Goal: Information Seeking & Learning: Compare options

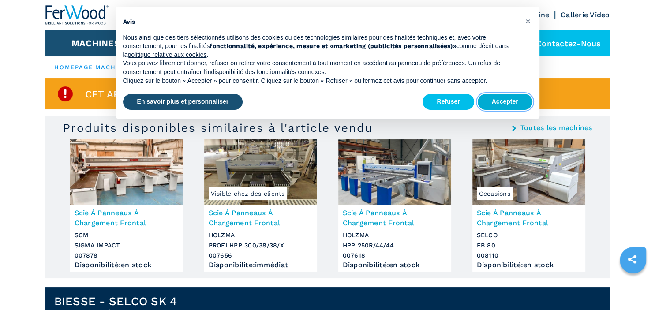
click at [500, 95] on button "Accepter" at bounding box center [505, 102] width 55 height 16
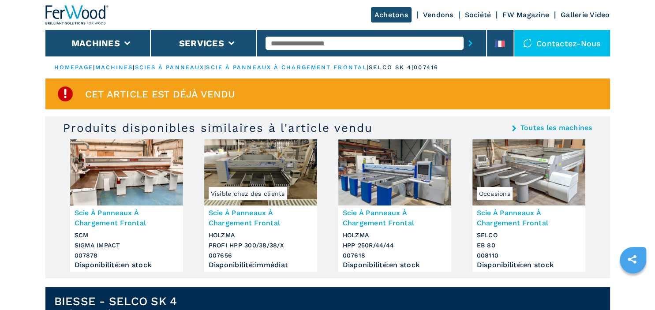
scroll to position [46, 0]
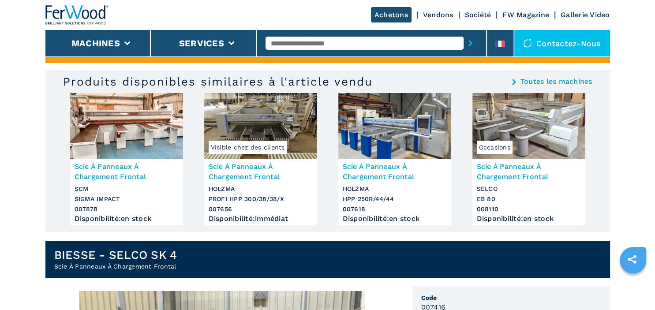
click at [553, 121] on img at bounding box center [528, 126] width 113 height 66
click at [514, 136] on img at bounding box center [528, 126] width 113 height 66
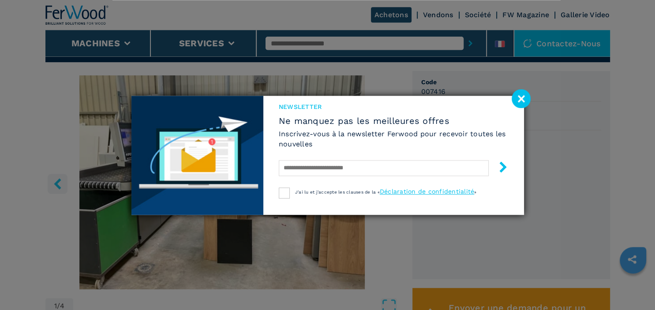
scroll to position [279, 0]
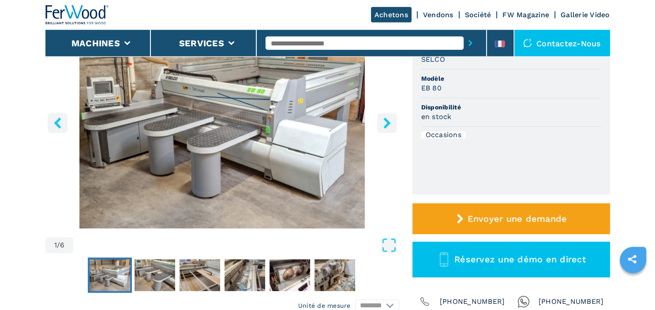
scroll to position [139, 0]
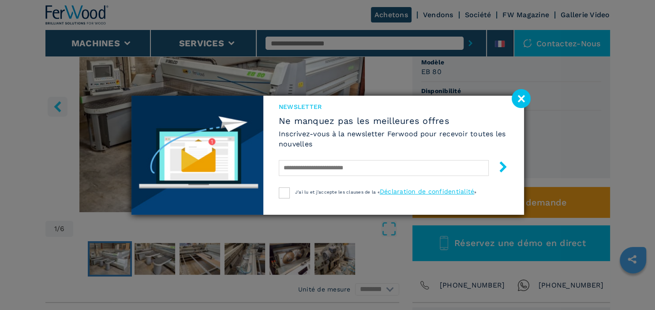
click at [521, 96] on image at bounding box center [520, 98] width 19 height 19
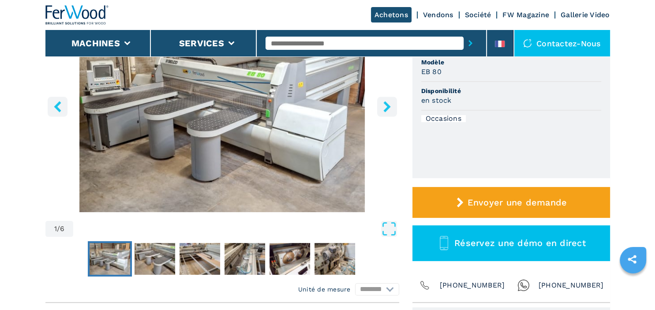
click at [387, 105] on icon "right-button" at bounding box center [386, 106] width 7 height 11
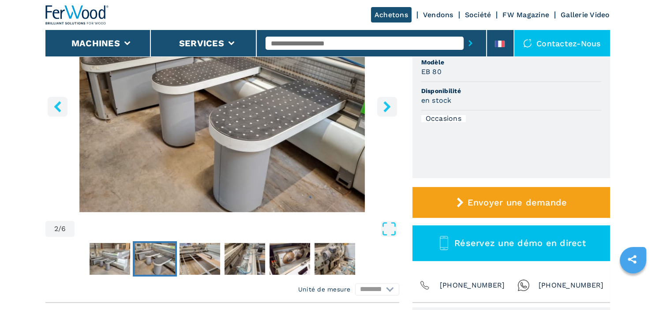
click at [387, 105] on icon "right-button" at bounding box center [386, 106] width 7 height 11
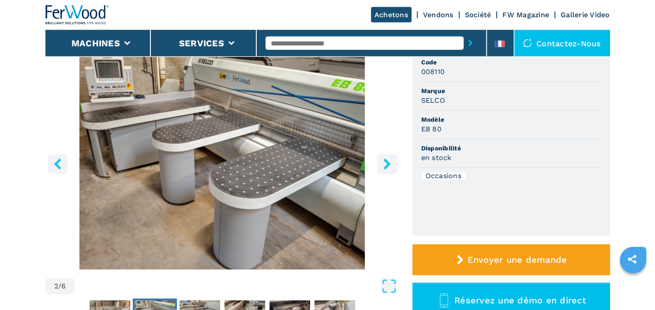
scroll to position [46, 0]
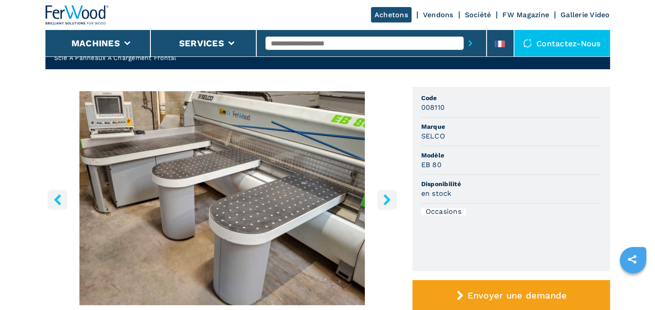
click at [387, 202] on icon "right-button" at bounding box center [386, 199] width 7 height 11
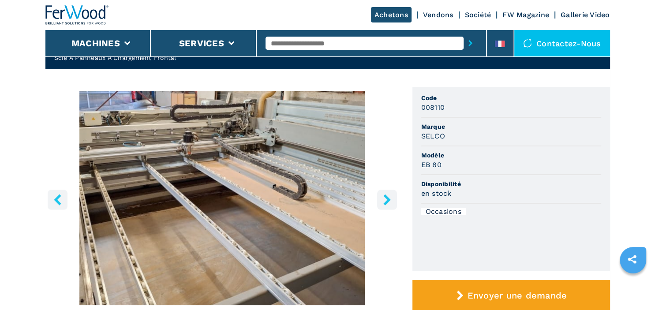
click at [387, 200] on icon "right-button" at bounding box center [386, 199] width 11 height 11
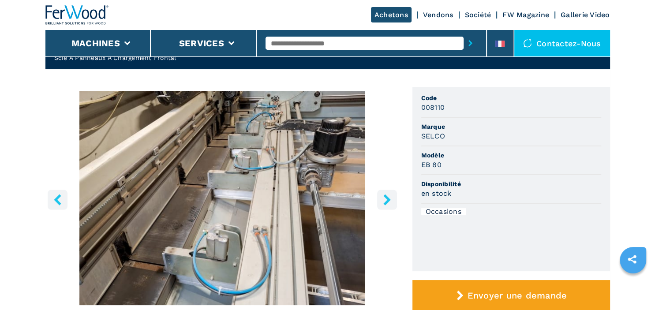
click at [387, 200] on icon "right-button" at bounding box center [386, 199] width 11 height 11
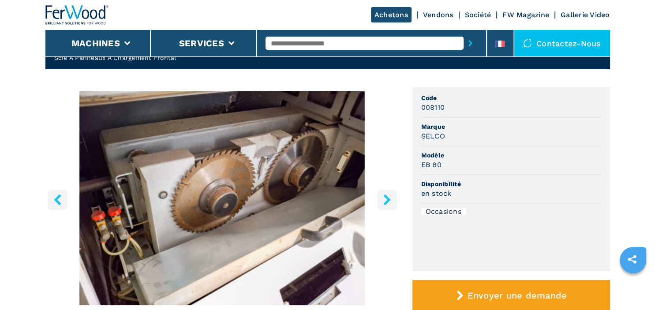
click at [387, 200] on icon "right-button" at bounding box center [386, 199] width 11 height 11
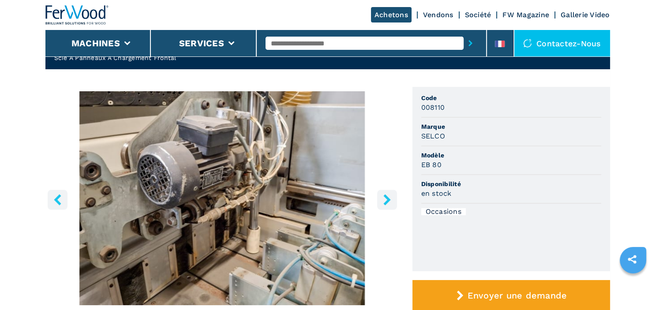
click at [387, 200] on icon "right-button" at bounding box center [386, 199] width 11 height 11
